Goal: Task Accomplishment & Management: Manage account settings

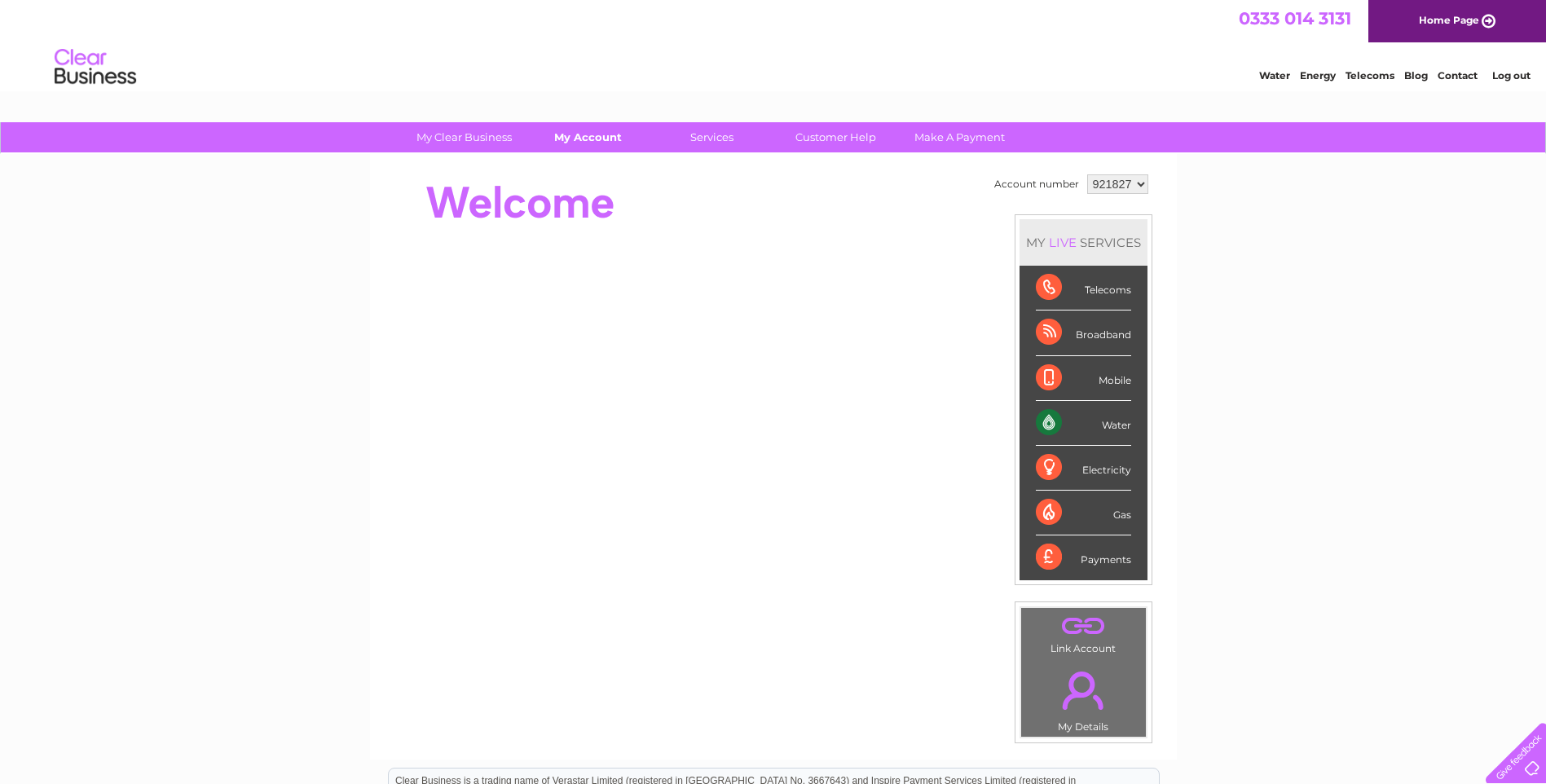
click at [610, 141] on link "My Account" at bounding box center [588, 137] width 134 height 30
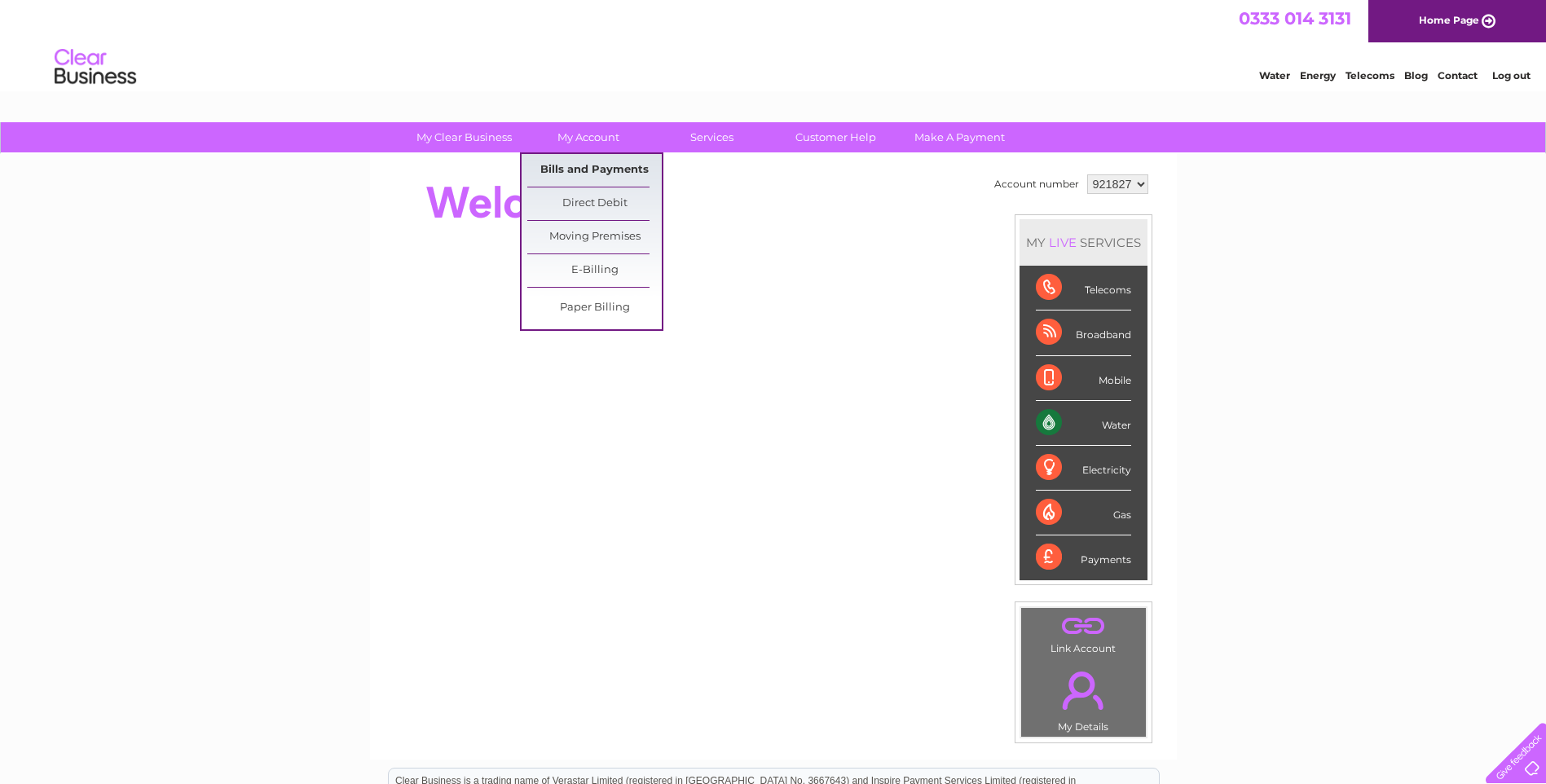
click at [603, 167] on link "Bills and Payments" at bounding box center [594, 170] width 134 height 32
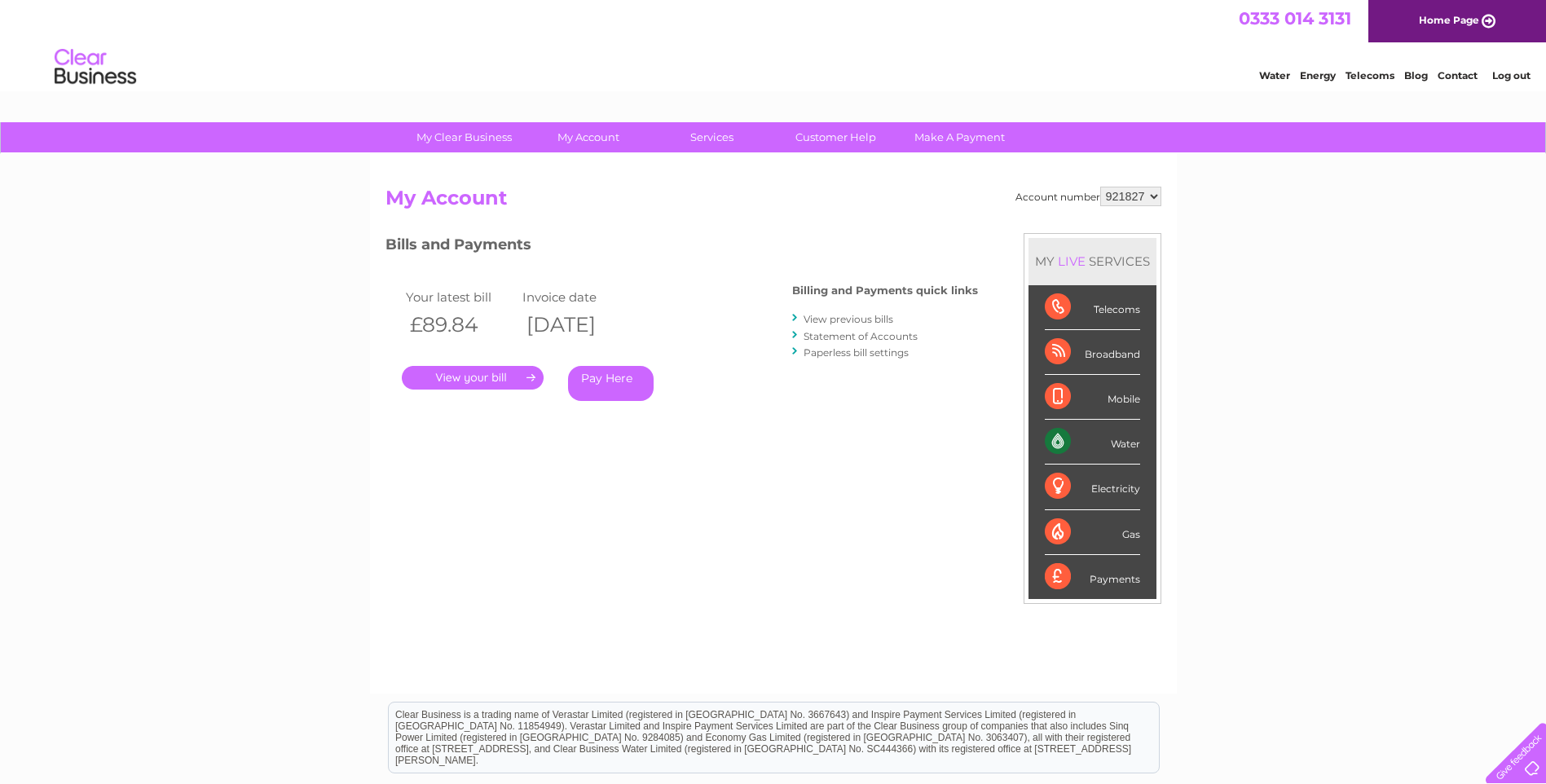
drag, startPoint x: 832, startPoint y: 316, endPoint x: 817, endPoint y: 331, distance: 21.2
click at [832, 316] on link "View previous bills" at bounding box center [848, 319] width 89 height 12
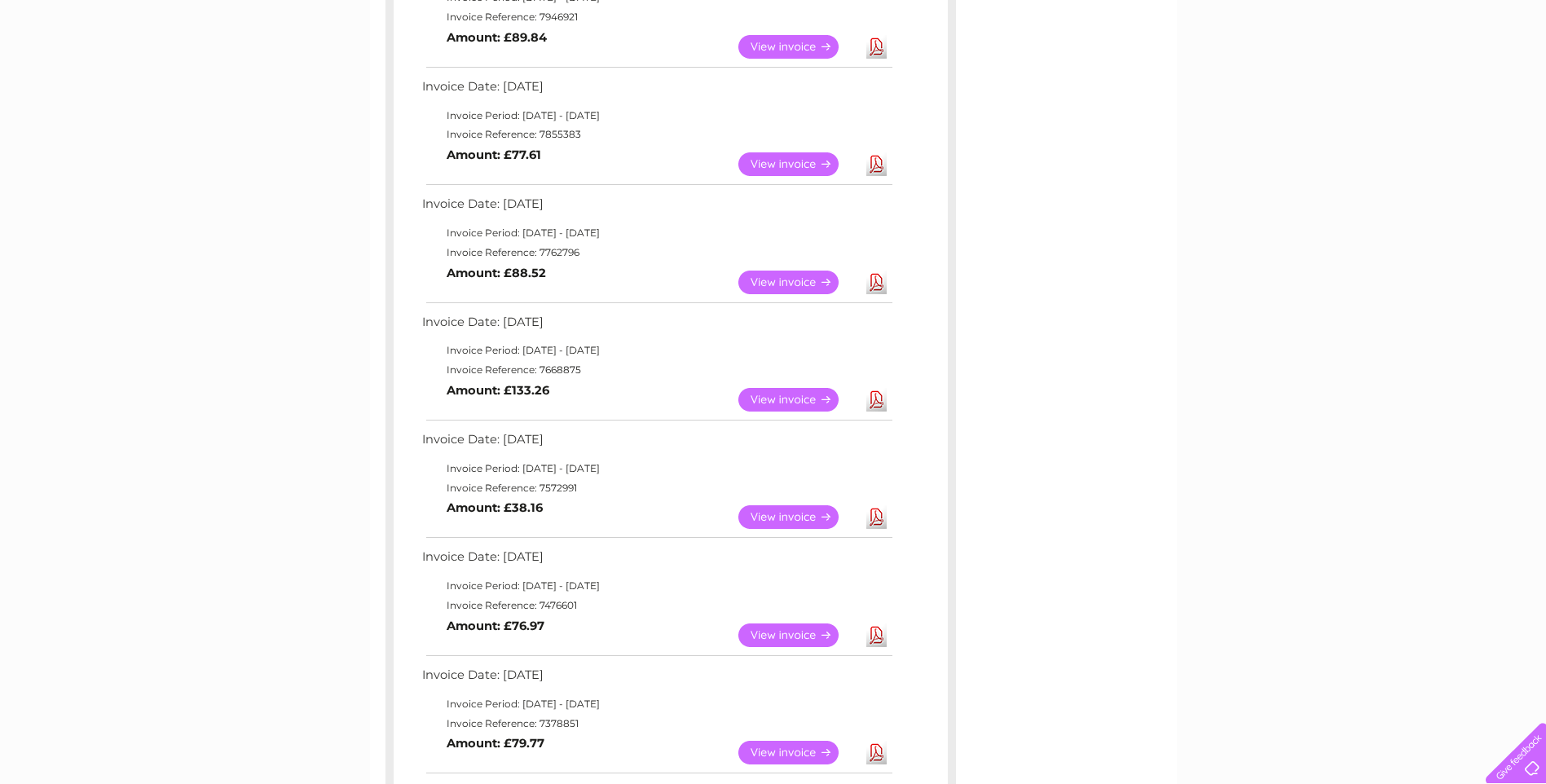
scroll to position [326, 0]
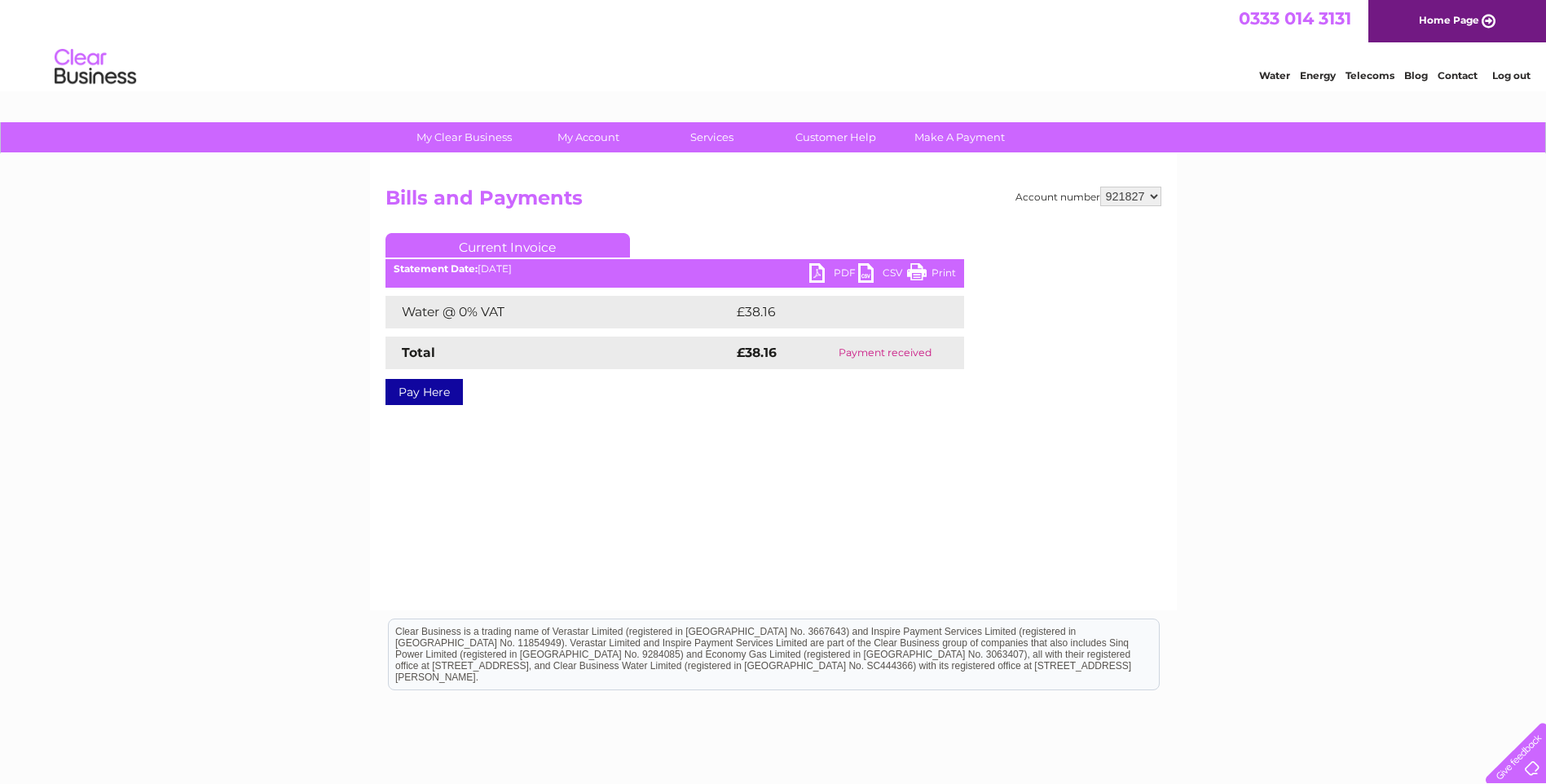
click at [837, 268] on link "PDF" at bounding box center [834, 274] width 49 height 24
click at [829, 277] on link "PDF" at bounding box center [834, 274] width 49 height 24
click at [840, 270] on link "PDF" at bounding box center [834, 274] width 49 height 24
drag, startPoint x: 840, startPoint y: 270, endPoint x: 927, endPoint y: 212, distance: 104.6
click at [840, 270] on link "PDF" at bounding box center [834, 274] width 49 height 24
